Goal: Transaction & Acquisition: Purchase product/service

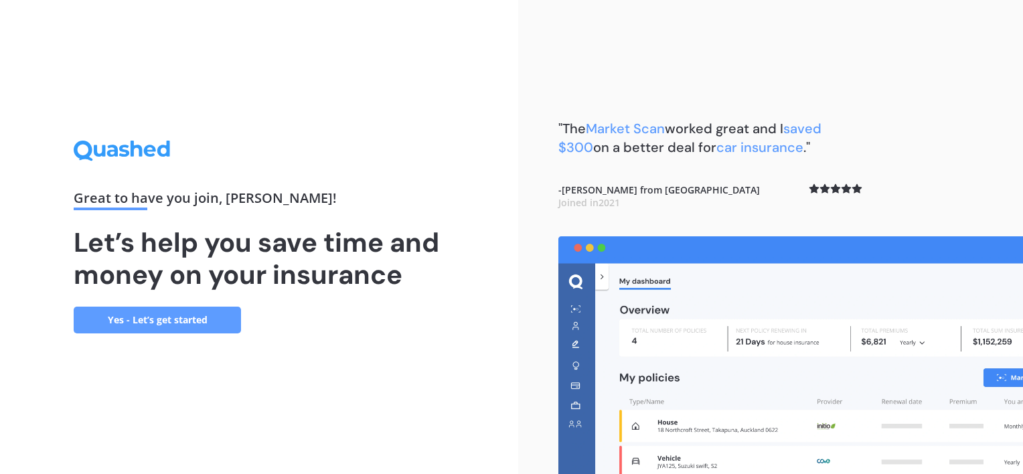
click at [153, 317] on link "Yes - Let’s get started" at bounding box center [157, 320] width 167 height 27
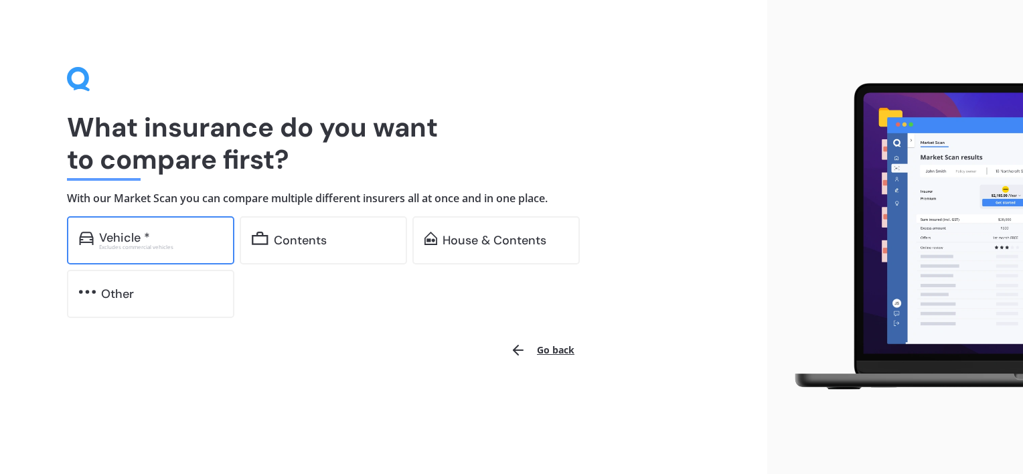
click at [145, 244] on div "Excludes commercial vehicles" at bounding box center [160, 246] width 123 height 5
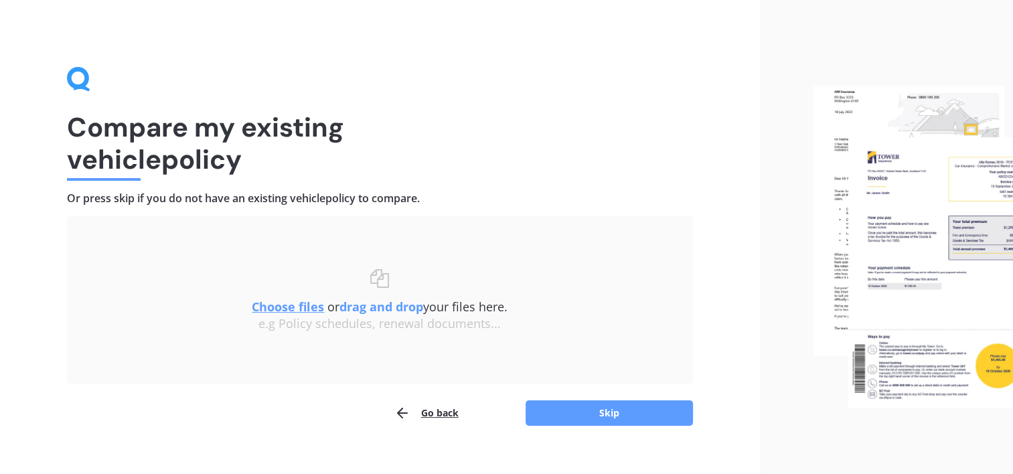
click at [276, 309] on u "Choose files" at bounding box center [288, 307] width 72 height 16
click at [295, 303] on u "Choose files" at bounding box center [288, 307] width 72 height 16
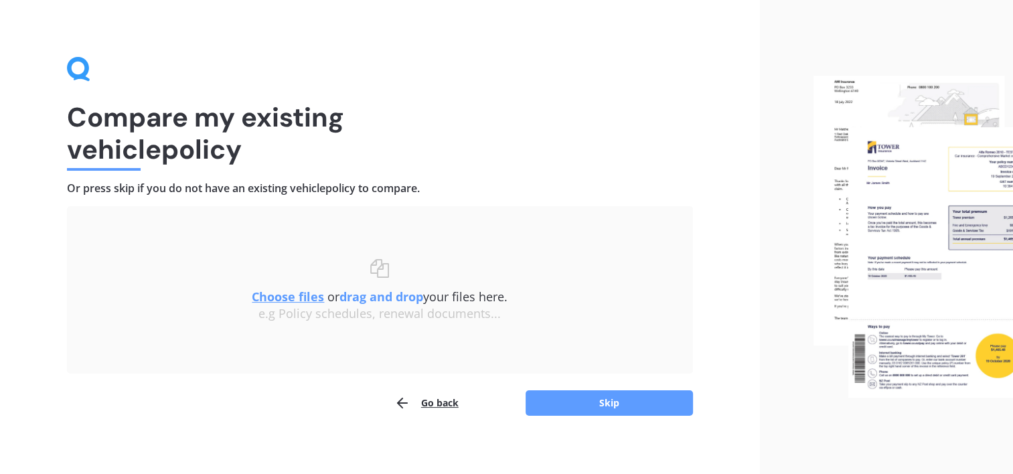
scroll to position [19, 0]
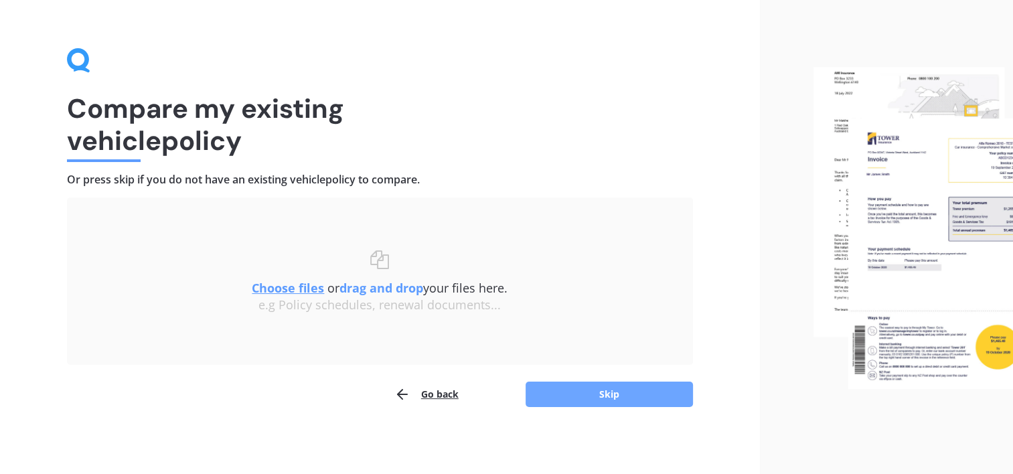
click at [602, 394] on button "Skip" at bounding box center [608, 394] width 167 height 25
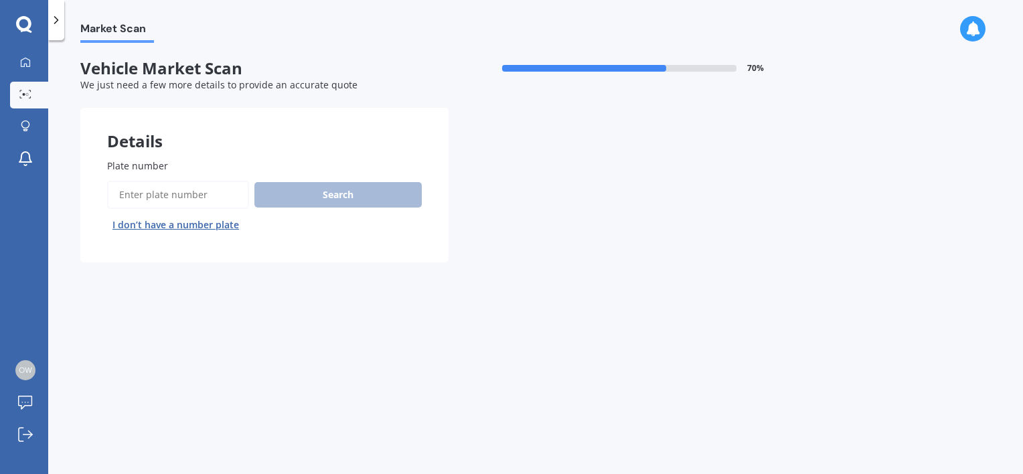
click at [120, 195] on input "Plate number" at bounding box center [178, 195] width 142 height 28
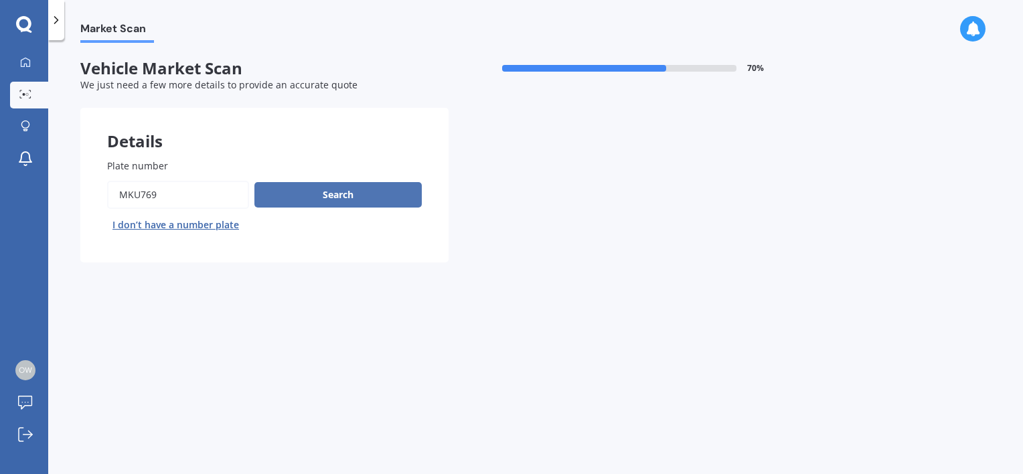
type input "MKU769"
click at [353, 198] on button "Search" at bounding box center [337, 194] width 167 height 25
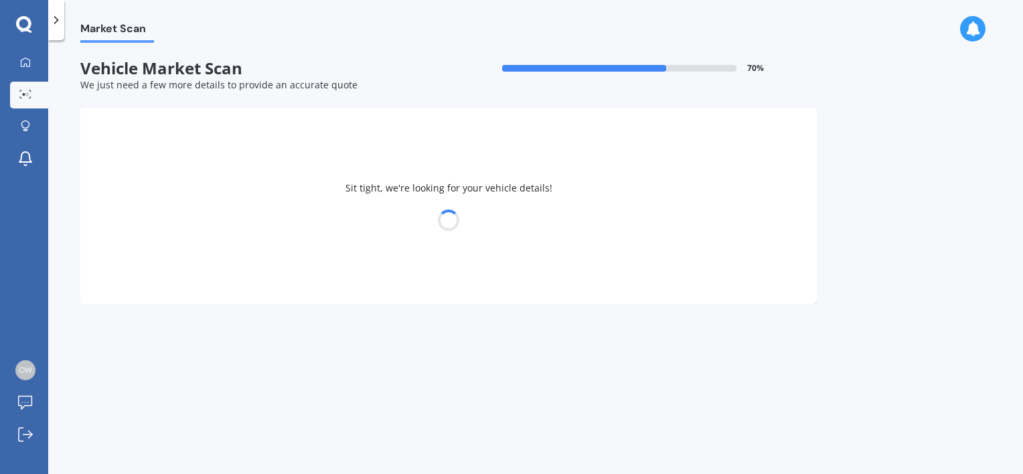
select select "TOYOTA"
select select "YARIS"
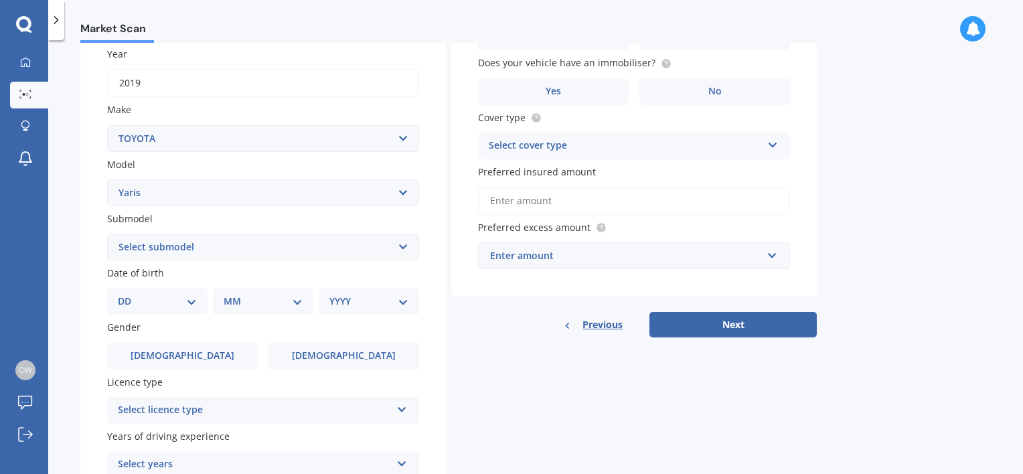
scroll to position [201, 0]
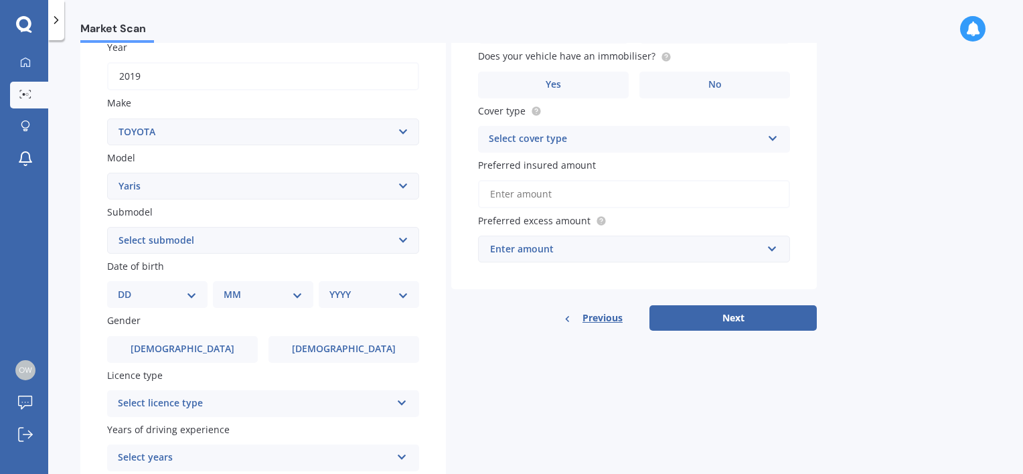
drag, startPoint x: 122, startPoint y: 232, endPoint x: 124, endPoint y: 241, distance: 8.9
click at [120, 234] on select "Select submodel (All other) Cross 1.5 GR petrol turbo GX auto GX manual Hybrid …" at bounding box center [263, 240] width 312 height 27
select select "GX AUTO"
click at [107, 227] on select "Select submodel (All other) Cross 1.5 GR petrol turbo GX auto GX manual Hybrid …" at bounding box center [263, 240] width 312 height 27
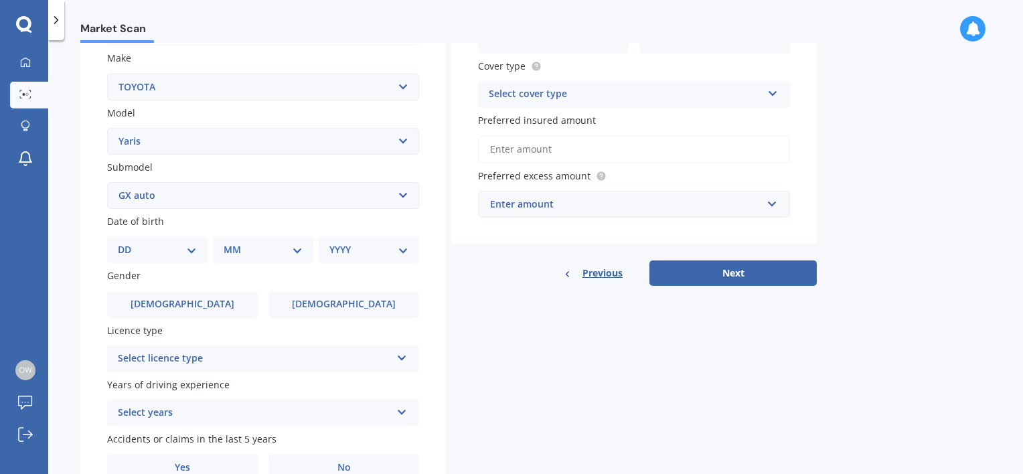
scroll to position [268, 0]
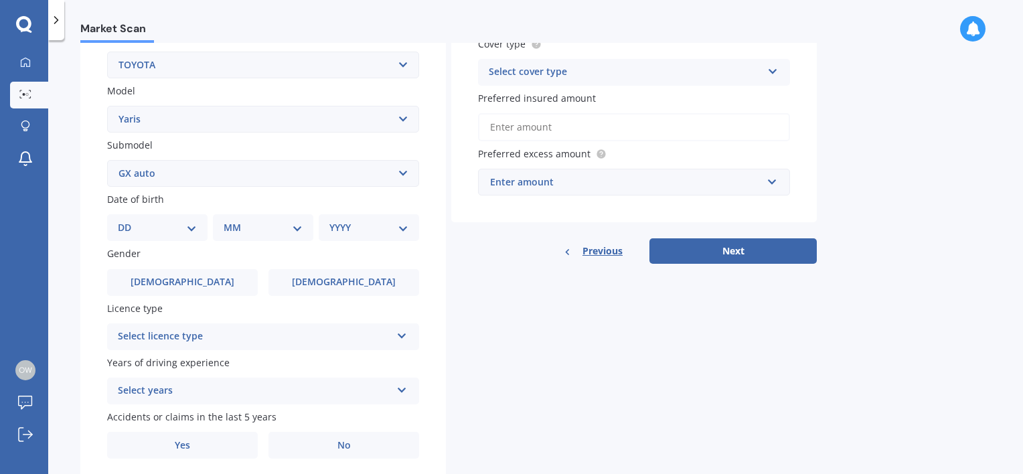
click at [195, 228] on select "DD 01 02 03 04 05 06 07 08 09 10 11 12 13 14 15 16 17 18 19 20 21 22 23 24 25 2…" at bounding box center [157, 227] width 79 height 15
select select "31"
click at [129, 220] on select "DD 01 02 03 04 05 06 07 08 09 10 11 12 13 14 15 16 17 18 19 20 21 22 23 24 25 2…" at bounding box center [157, 227] width 79 height 15
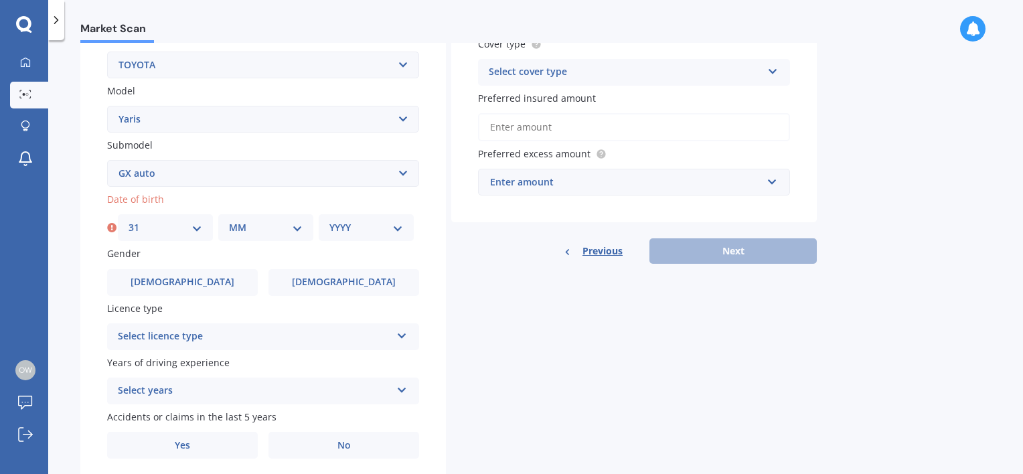
click at [232, 226] on select "MM 01 02 03 04 05 06 07 08 09 10 11 12" at bounding box center [266, 227] width 74 height 15
select select "03"
click at [229, 220] on select "MM 01 02 03 04 05 06 07 08 09 10 11 12" at bounding box center [266, 227] width 74 height 15
click at [396, 230] on select "YYYY 2025 2024 2023 2022 2021 2020 2019 2018 2017 2016 2015 2014 2013 2012 2011…" at bounding box center [366, 227] width 74 height 15
select select "1938"
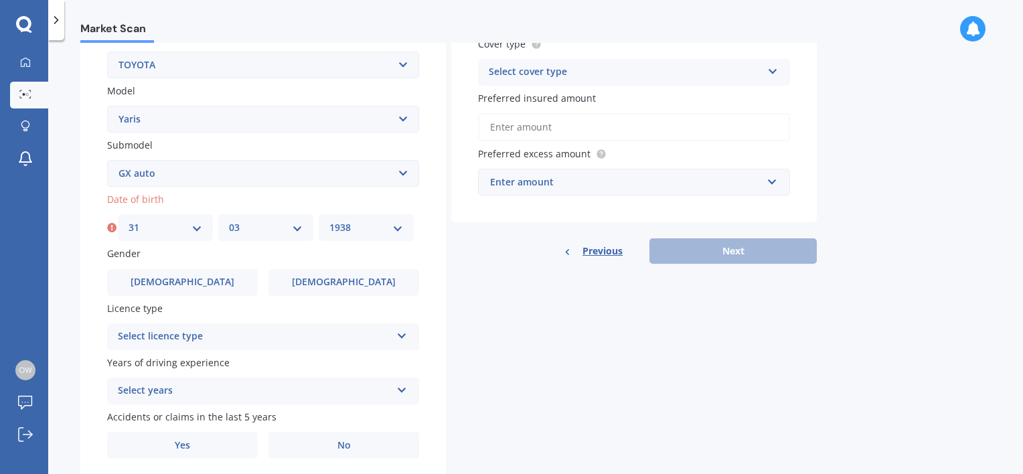
click at [329, 220] on select "YYYY 2025 2024 2023 2022 2021 2020 2019 2018 2017 2016 2015 2014 2013 2012 2011…" at bounding box center [366, 227] width 74 height 15
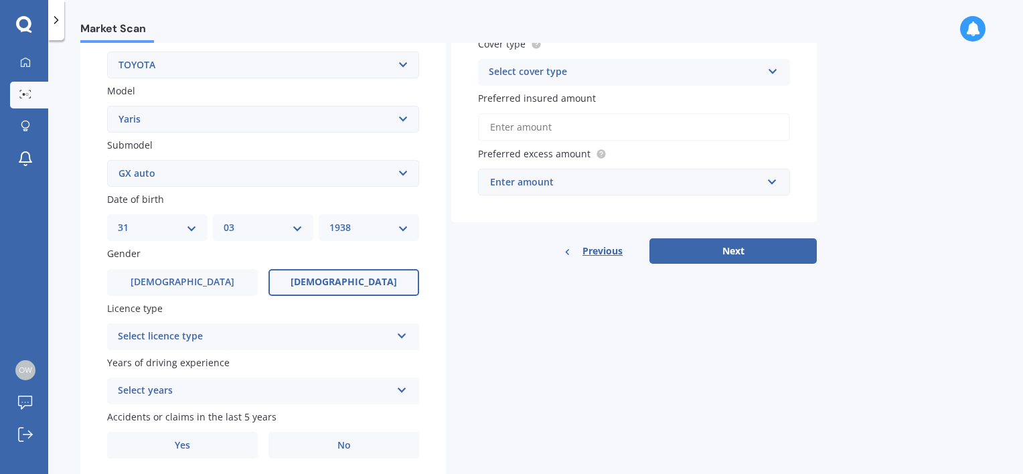
click at [371, 286] on label "[DEMOGRAPHIC_DATA]" at bounding box center [343, 282] width 151 height 27
click at [0, 0] on input "[DEMOGRAPHIC_DATA]" at bounding box center [0, 0] width 0 height 0
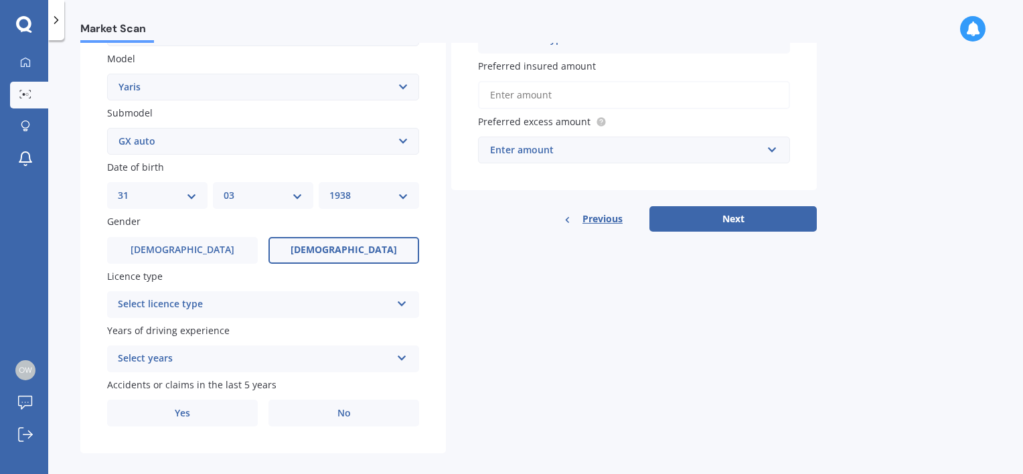
scroll to position [314, 0]
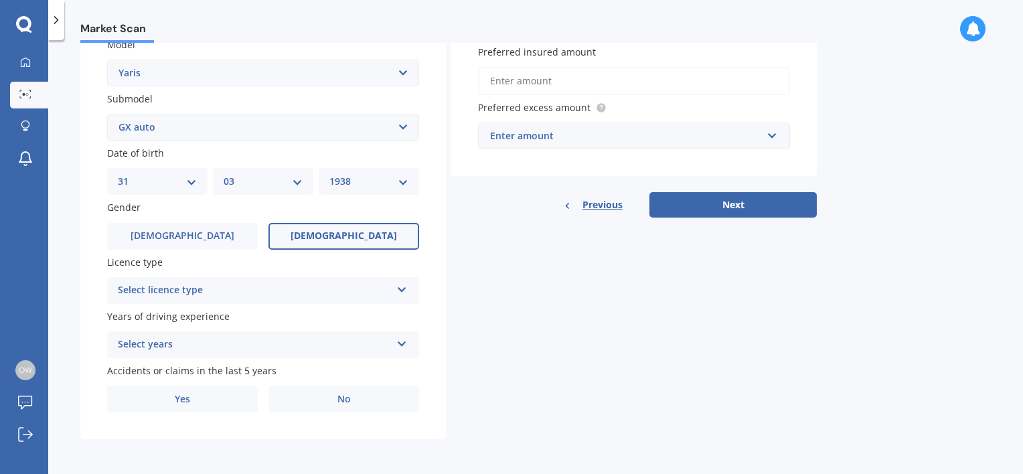
click at [406, 286] on icon at bounding box center [401, 286] width 11 height 9
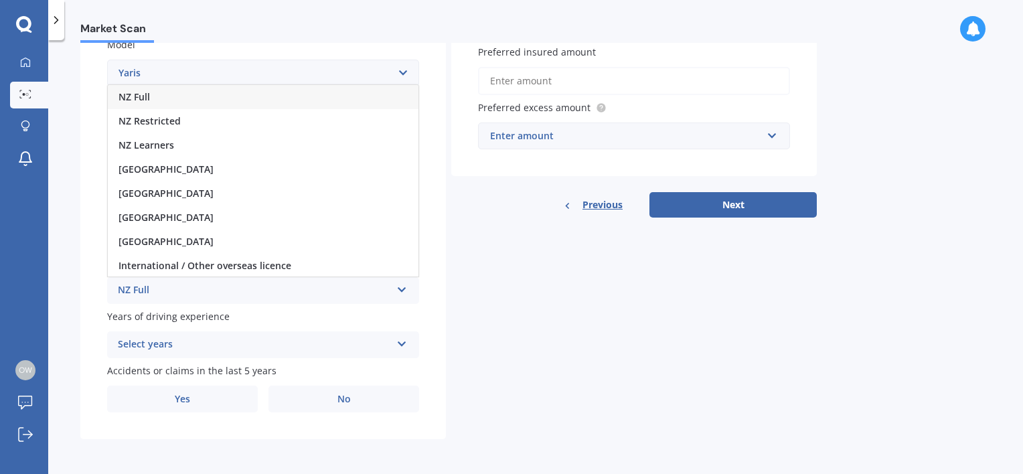
click at [135, 105] on div "NZ Full" at bounding box center [263, 97] width 311 height 24
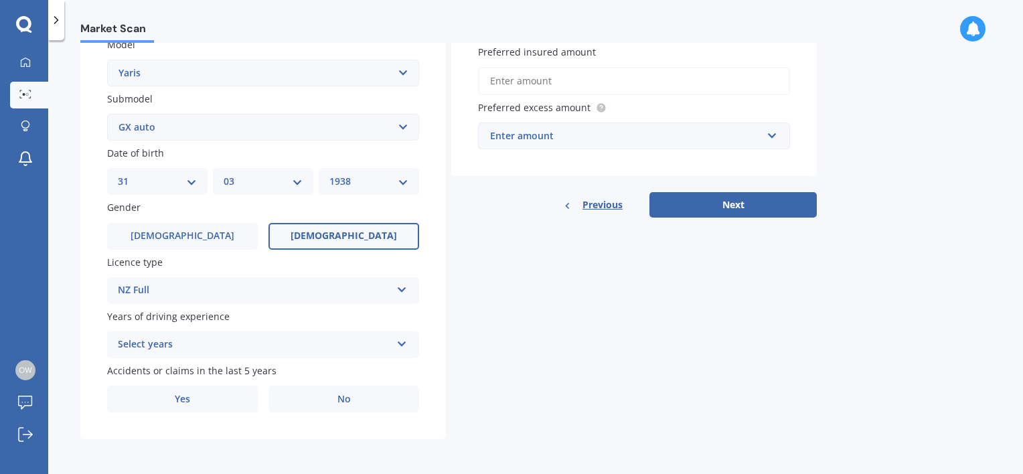
click at [406, 337] on icon at bounding box center [401, 341] width 11 height 9
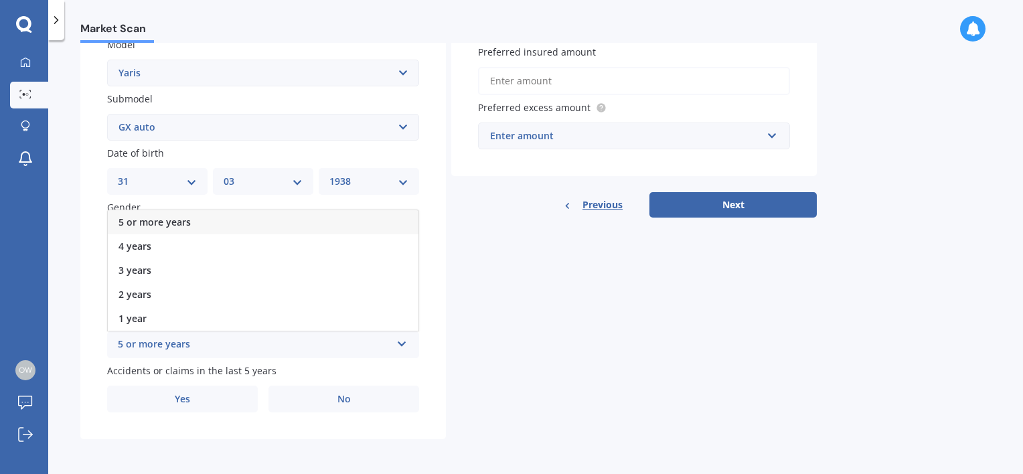
click at [185, 343] on div "5 or more years" at bounding box center [254, 345] width 273 height 16
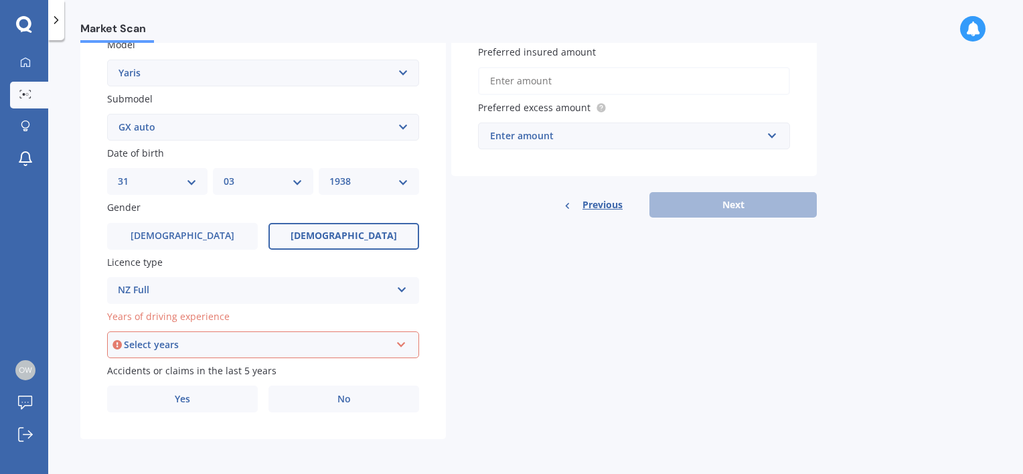
click at [404, 343] on icon at bounding box center [401, 341] width 11 height 9
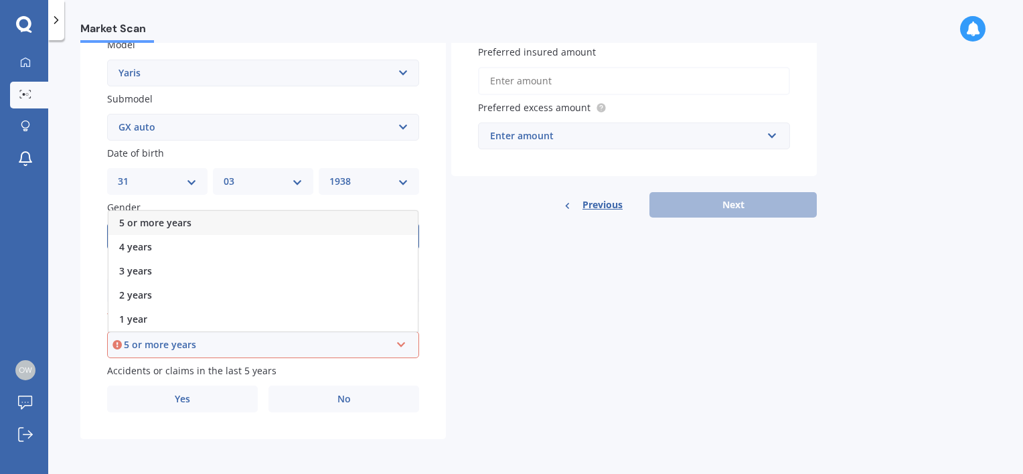
drag, startPoint x: 169, startPoint y: 217, endPoint x: 177, endPoint y: 222, distance: 9.7
click at [171, 217] on span "5 or more years" at bounding box center [155, 222] width 72 height 13
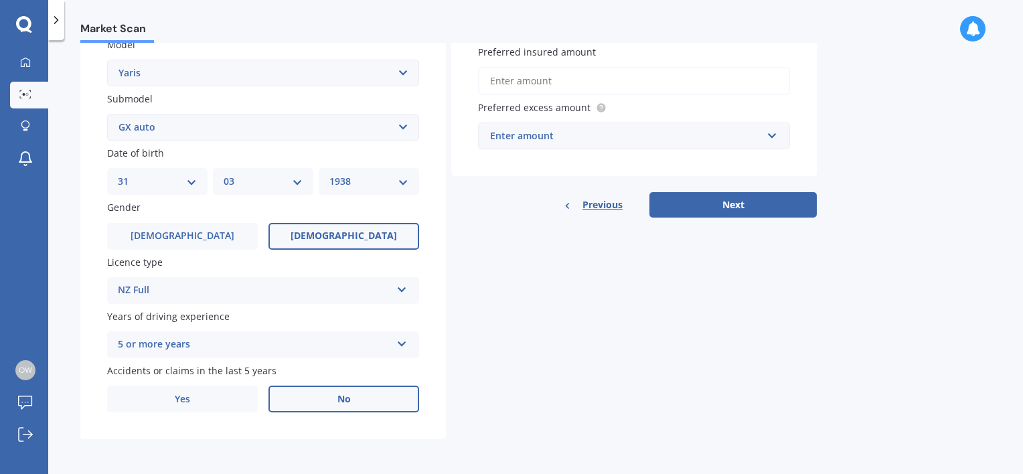
click at [343, 402] on span "No" at bounding box center [343, 399] width 13 height 11
click at [0, 0] on input "No" at bounding box center [0, 0] width 0 height 0
click at [654, 51] on label "Preferred insured amount" at bounding box center [631, 52] width 307 height 14
click at [654, 67] on input "Preferred insured amount" at bounding box center [634, 81] width 312 height 28
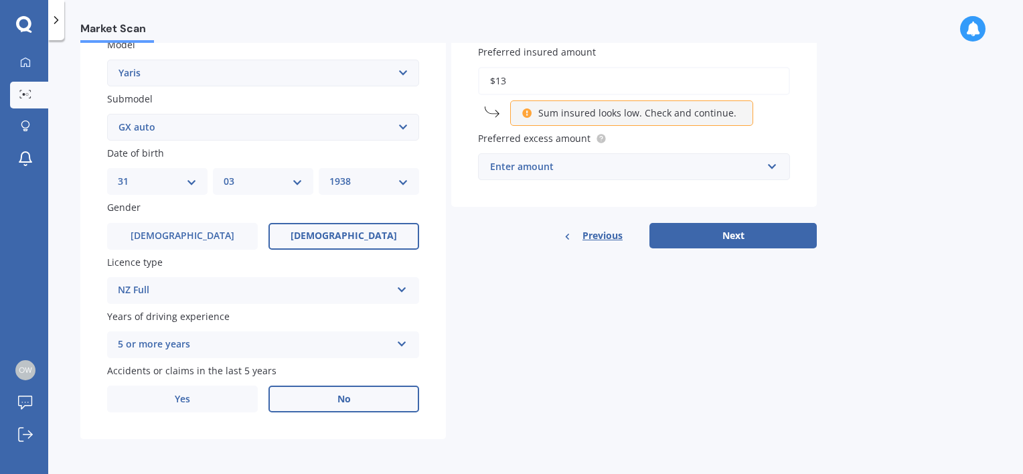
type input "$1"
type input "$3"
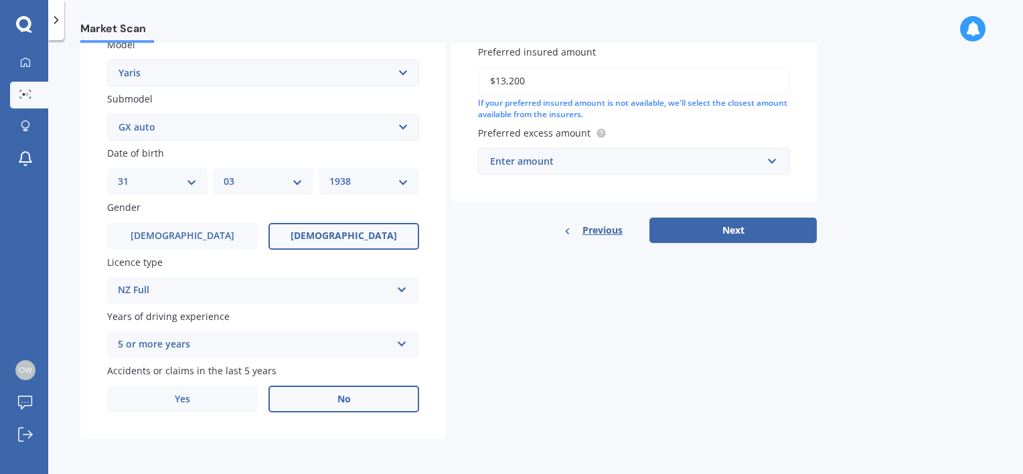
type input "$13,200"
drag, startPoint x: 634, startPoint y: 130, endPoint x: 642, endPoint y: 135, distance: 9.7
click at [634, 130] on label "Preferred excess amount" at bounding box center [631, 133] width 307 height 14
click at [605, 164] on div "Enter amount" at bounding box center [626, 161] width 272 height 15
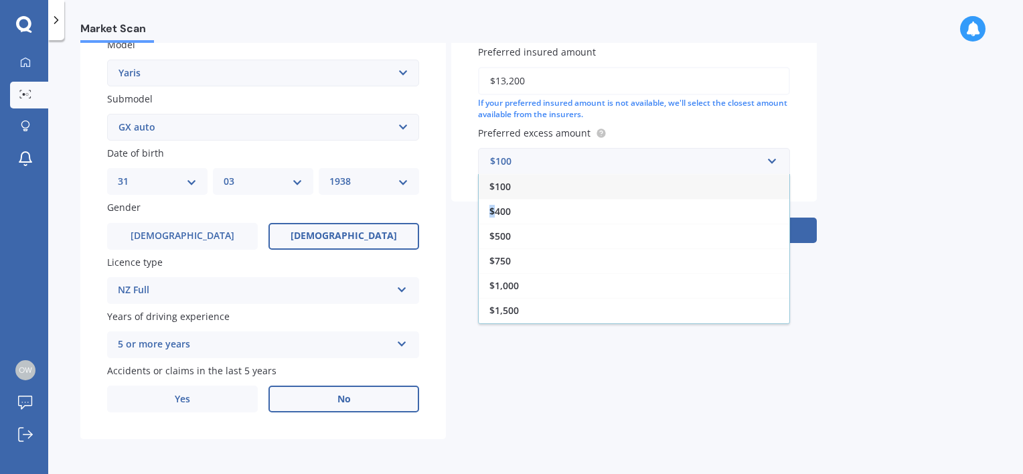
click at [494, 211] on span "$400" at bounding box center [499, 211] width 21 height 13
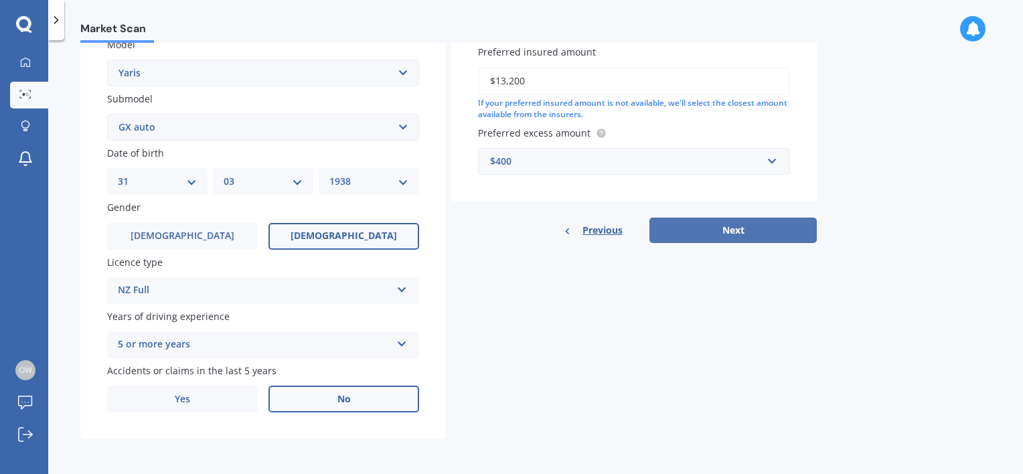
click at [726, 226] on button "Next" at bounding box center [732, 230] width 167 height 25
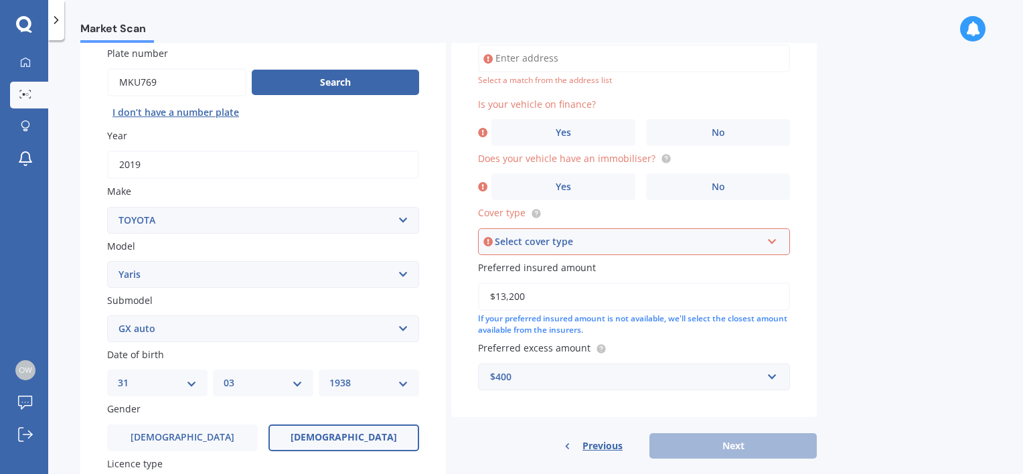
scroll to position [91, 0]
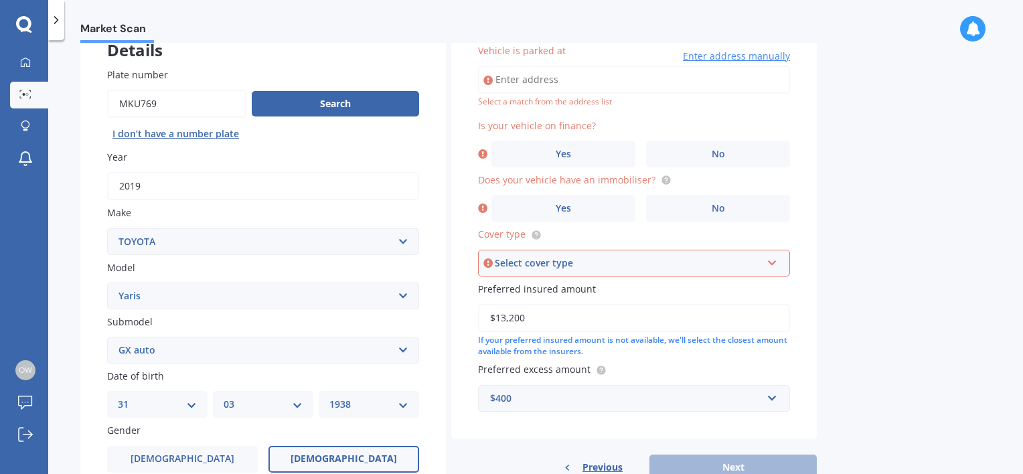
click at [493, 78] on input "Vehicle is parked at" at bounding box center [634, 80] width 312 height 28
type input "Flat [STREET_ADDRESS]"
click at [703, 147] on label "No" at bounding box center [718, 154] width 144 height 27
click at [0, 0] on input "No" at bounding box center [0, 0] width 0 height 0
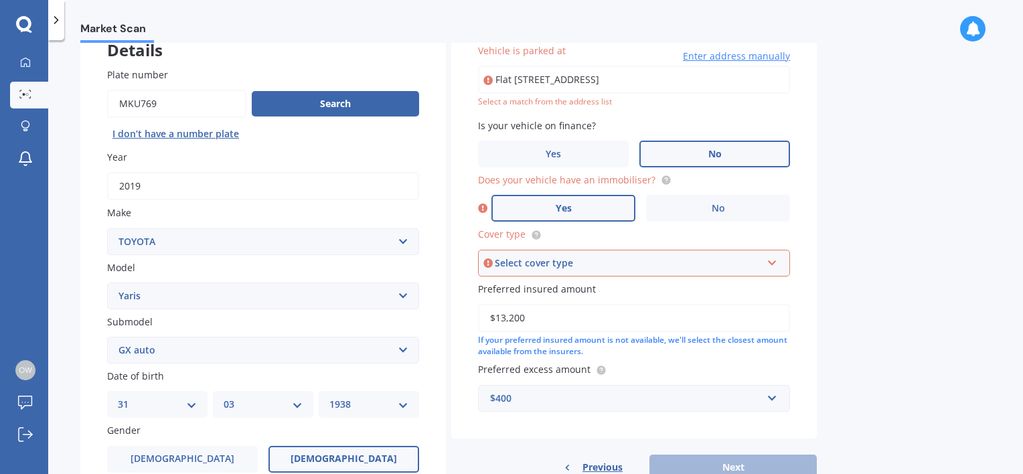
click at [573, 211] on label "Yes" at bounding box center [563, 208] width 144 height 27
click at [0, 0] on input "Yes" at bounding box center [0, 0] width 0 height 0
click at [771, 261] on icon at bounding box center [771, 260] width 11 height 9
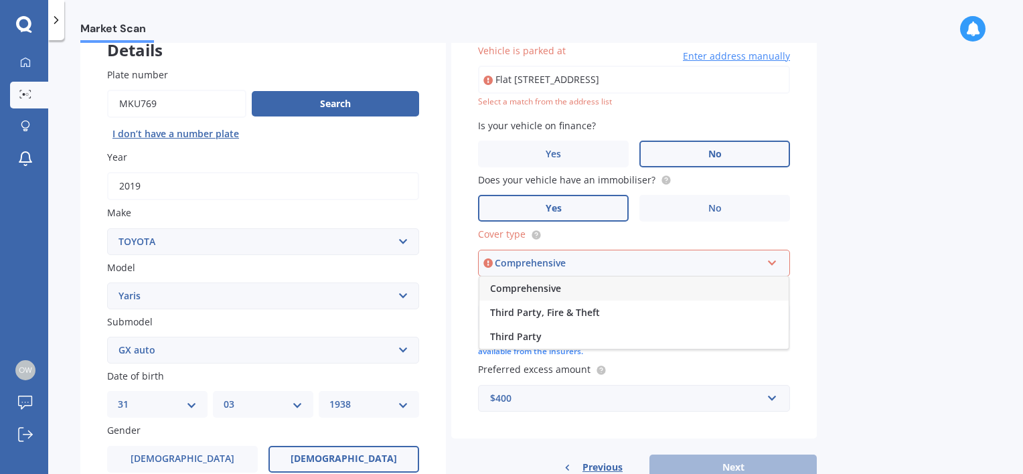
drag, startPoint x: 541, startPoint y: 284, endPoint x: 548, endPoint y: 284, distance: 7.4
click at [545, 284] on span "Comprehensive" at bounding box center [525, 288] width 71 height 13
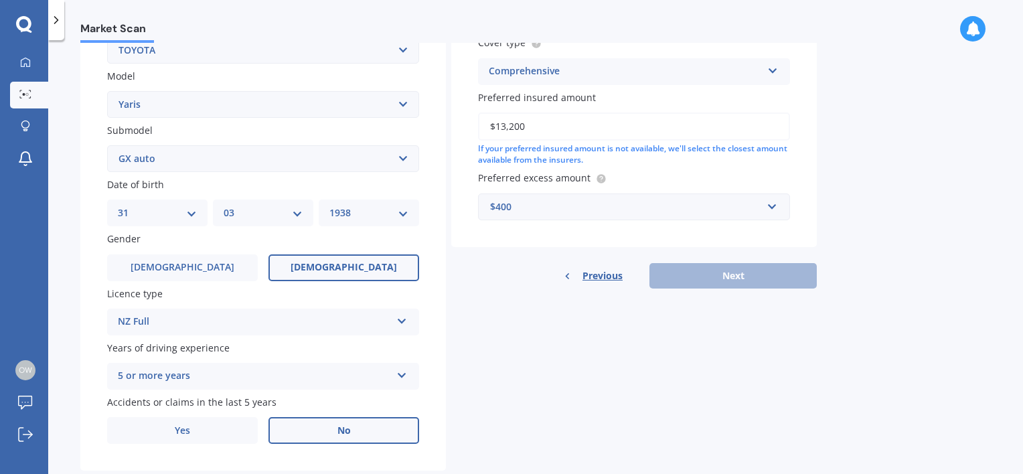
scroll to position [314, 0]
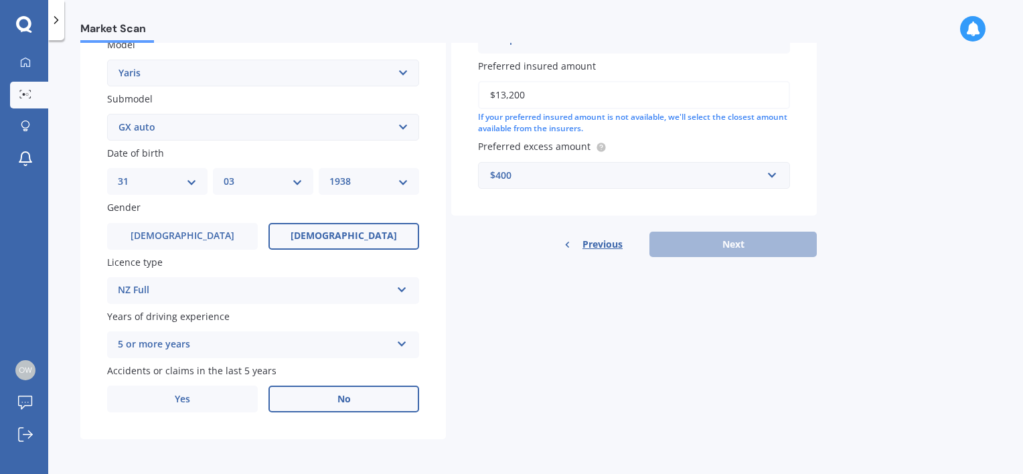
click at [737, 244] on div "Previous Next" at bounding box center [633, 244] width 365 height 25
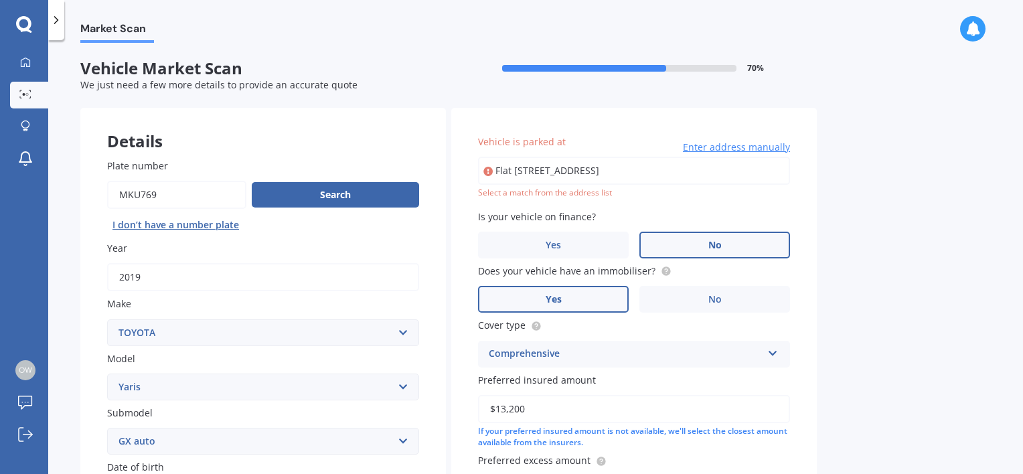
scroll to position [0, 0]
click at [489, 169] on icon at bounding box center [487, 171] width 9 height 13
click at [711, 147] on span "Enter address manually" at bounding box center [736, 147] width 107 height 13
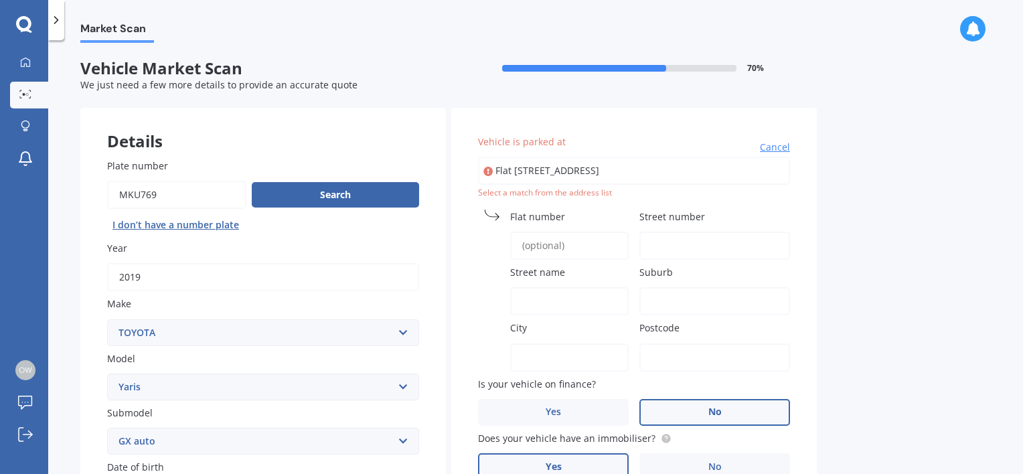
click at [590, 211] on label "Flat number" at bounding box center [566, 216] width 113 height 14
click at [590, 232] on input "Flat number" at bounding box center [569, 246] width 118 height 28
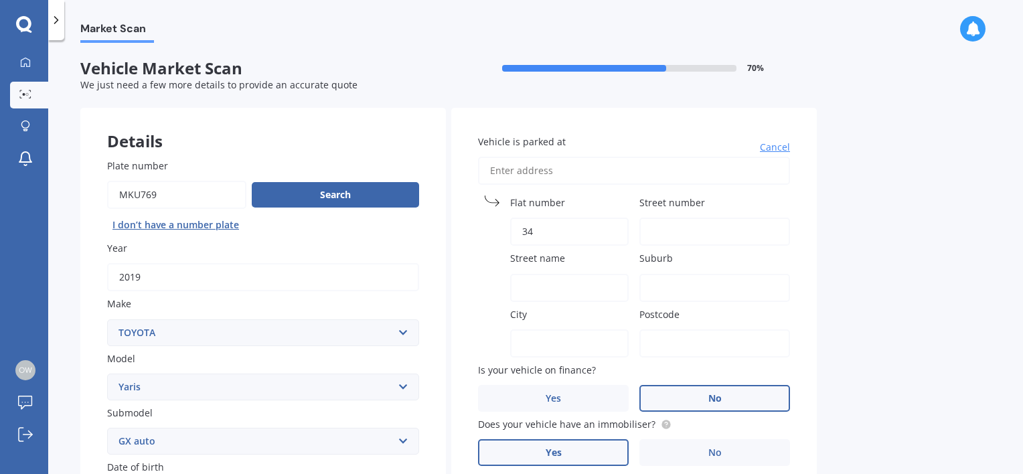
type input "34"
drag, startPoint x: 672, startPoint y: 226, endPoint x: 693, endPoint y: 234, distance: 22.6
click at [672, 226] on input "Street number" at bounding box center [714, 232] width 151 height 28
type input "Flat 34 10"
type input "Flat 34"
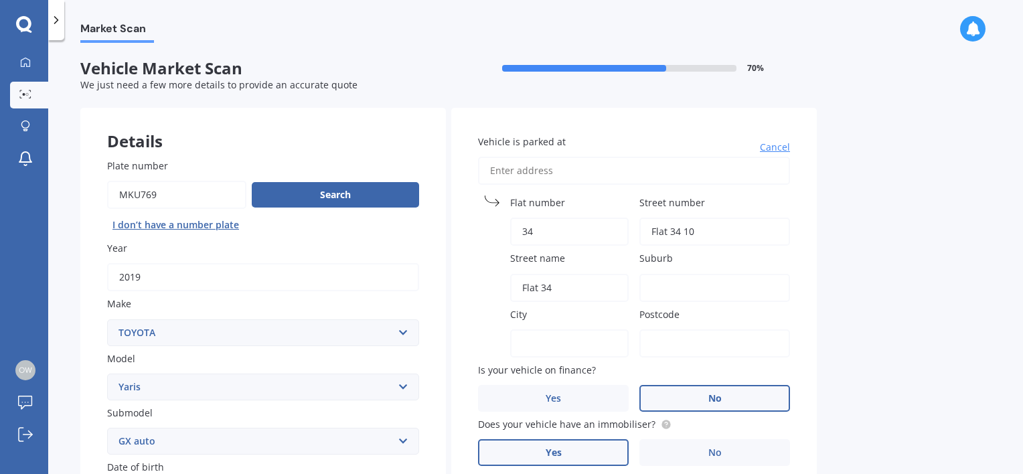
type input "TAURANGA"
type input "3110"
click at [704, 230] on input "Flat 34 10" at bounding box center [714, 232] width 151 height 28
type input "Flat 34"
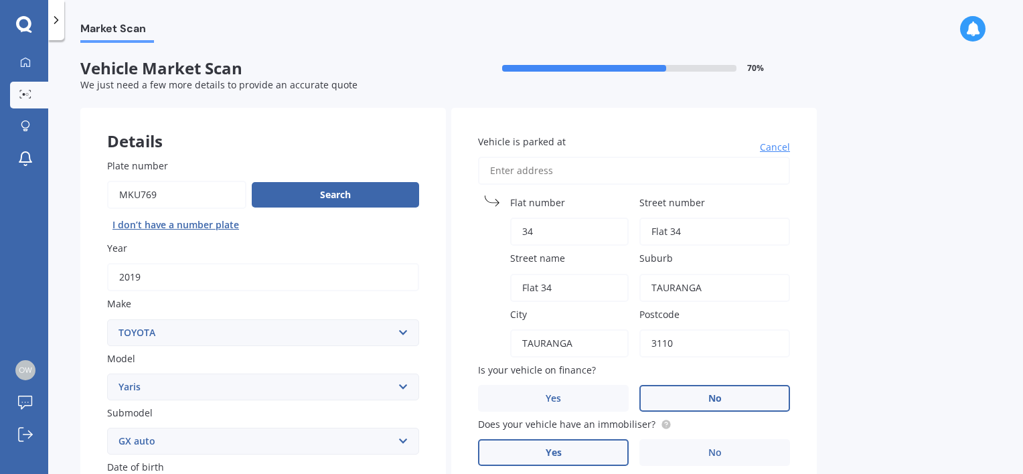
click at [564, 282] on input "Flat 34" at bounding box center [569, 288] width 118 height 28
type input "F"
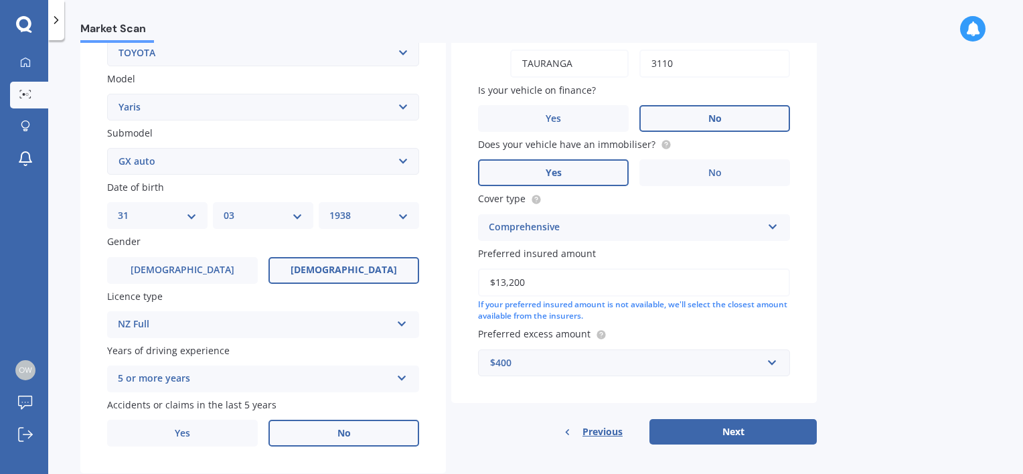
scroll to position [314, 0]
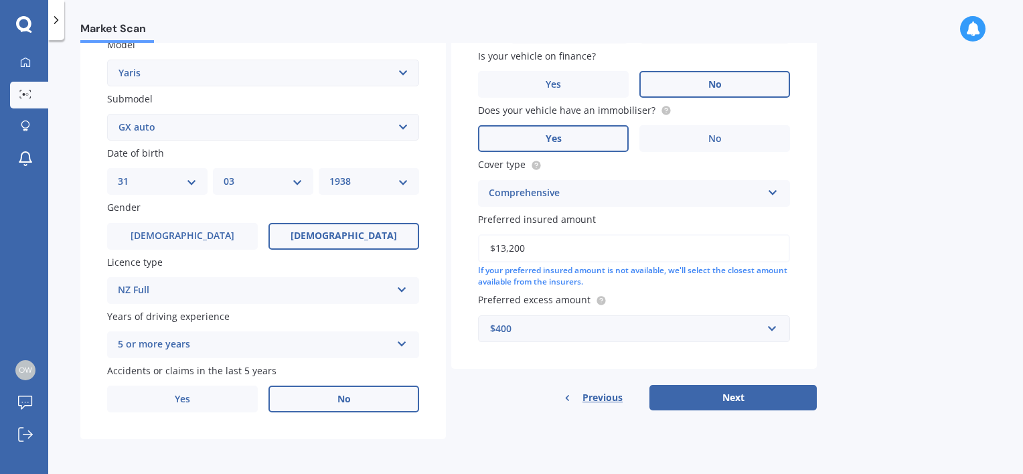
type input "[GEOGRAPHIC_DATA]"
drag, startPoint x: 606, startPoint y: 162, endPoint x: 613, endPoint y: 161, distance: 6.8
click at [608, 161] on label "Cover type" at bounding box center [631, 164] width 307 height 14
click at [747, 393] on button "Next" at bounding box center [732, 397] width 167 height 25
select select "31"
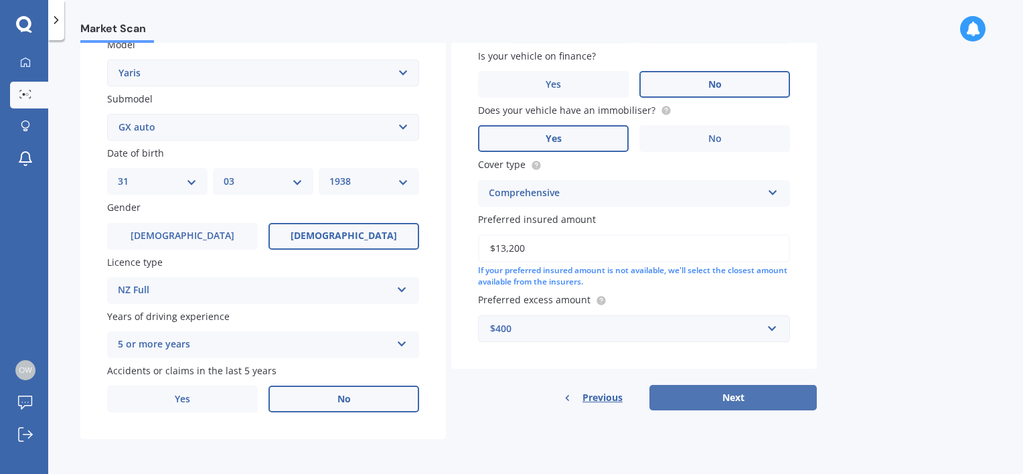
select select "03"
select select "1938"
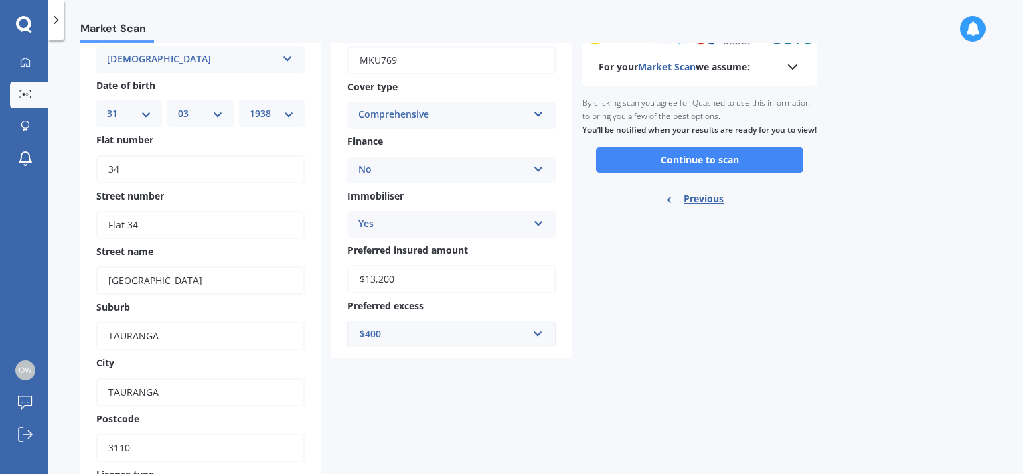
scroll to position [0, 0]
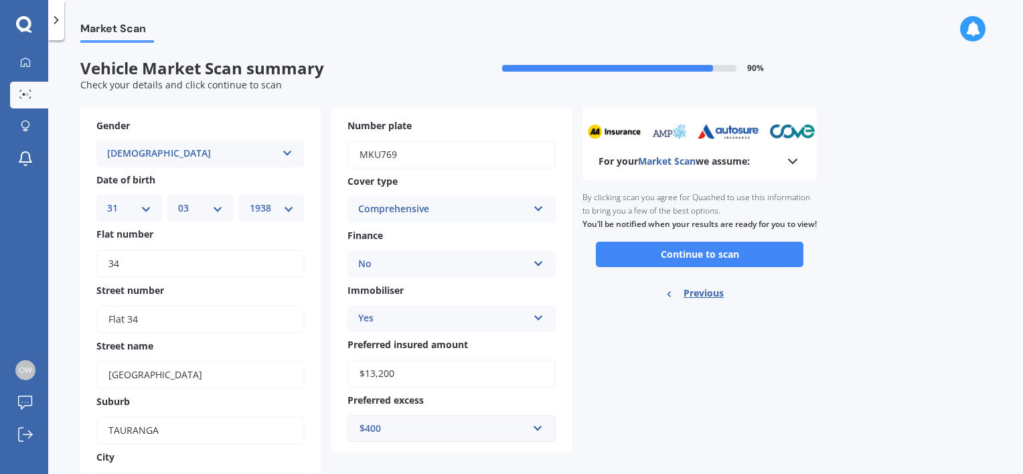
click at [796, 158] on icon at bounding box center [792, 161] width 16 height 16
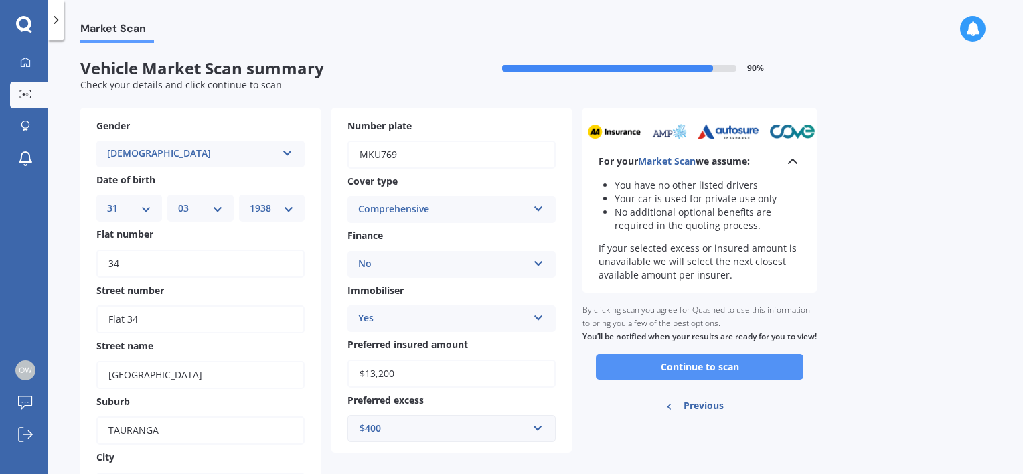
click at [726, 379] on button "Continue to scan" at bounding box center [699, 366] width 207 height 25
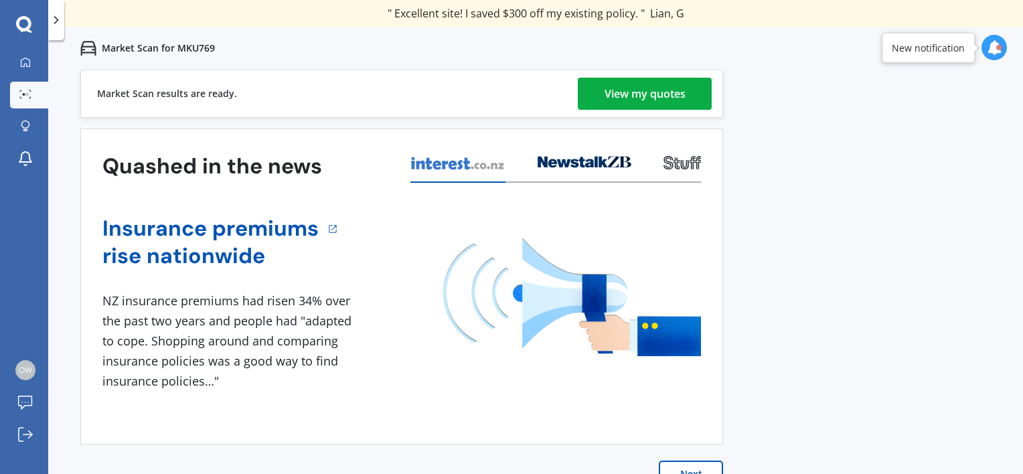
click at [645, 91] on div "View my quotes" at bounding box center [644, 94] width 81 height 32
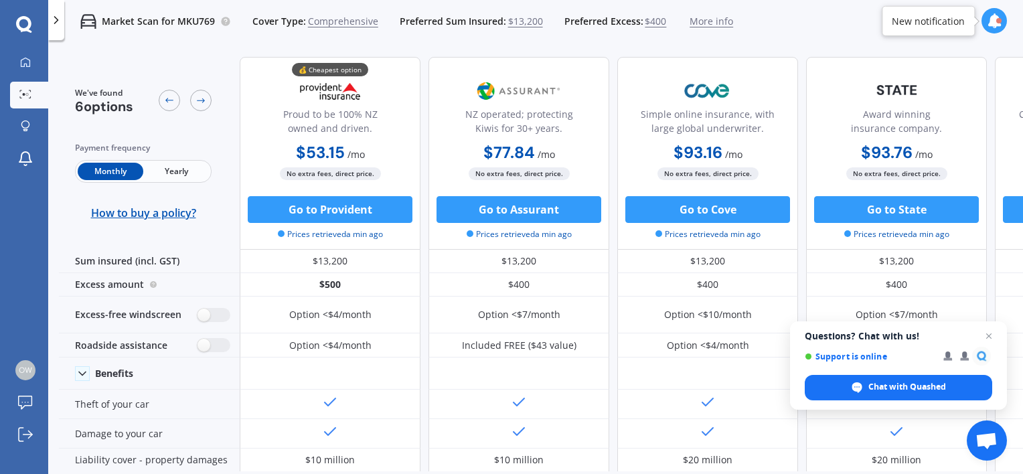
click at [720, 57] on div "Simple online insurance, with large global underwriter. $93.16 / mo $1,007.31 /…" at bounding box center [707, 153] width 181 height 193
drag, startPoint x: 940, startPoint y: 75, endPoint x: 858, endPoint y: 29, distance: 93.5
click at [858, 29] on div "Market Scan for MKU769 Cover Type: Comprehensive Preferred Sum Insured: $13,200…" at bounding box center [535, 21] width 975 height 43
drag, startPoint x: 747, startPoint y: 98, endPoint x: 747, endPoint y: 76, distance: 22.1
click at [747, 76] on img at bounding box center [707, 90] width 88 height 33
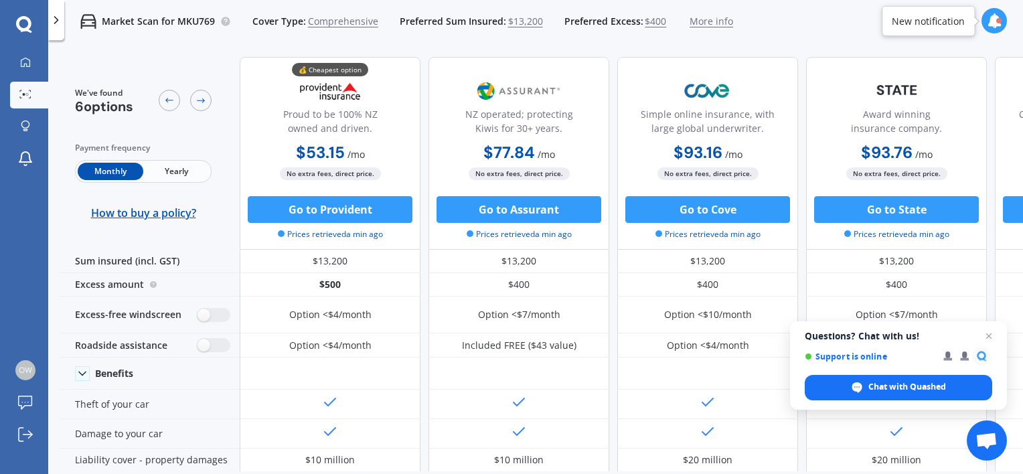
click at [748, 76] on img at bounding box center [707, 90] width 88 height 33
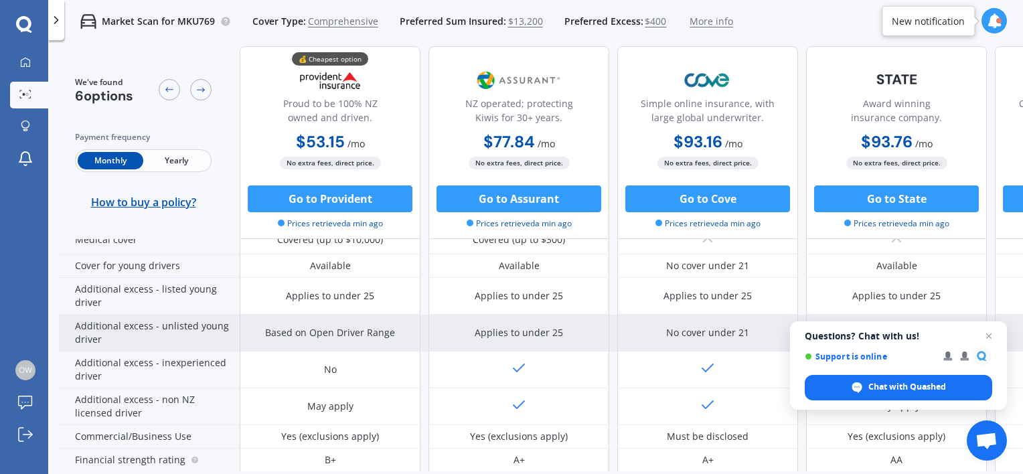
scroll to position [669, 0]
